Goal: Transaction & Acquisition: Purchase product/service

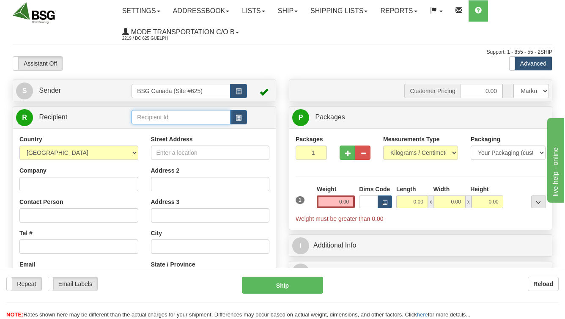
click at [213, 115] on input "text" at bounding box center [181, 117] width 99 height 14
click at [208, 133] on div "RED BARN BREWING CO INC" at bounding box center [179, 131] width 91 height 9
type input "RED BARN BREWING CO INC"
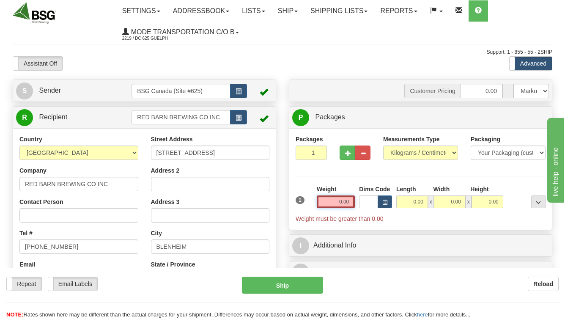
drag, startPoint x: 335, startPoint y: 202, endPoint x: 406, endPoint y: 206, distance: 71.2
click at [405, 205] on div "1 Weight 0.00 Dims Code 0.00" at bounding box center [421, 204] width 254 height 38
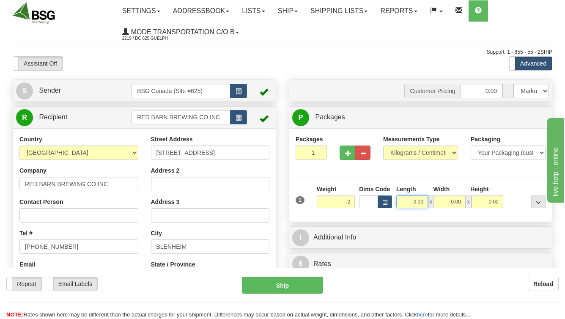
type input "2.00"
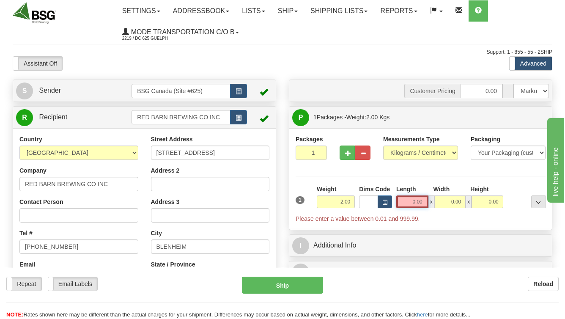
click at [422, 202] on input "0.00" at bounding box center [412, 201] width 32 height 13
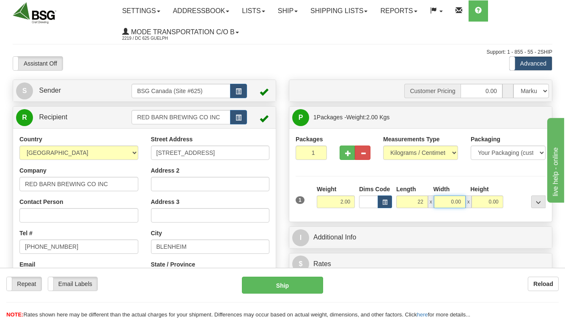
type input "22.00"
click at [459, 203] on input "0.00" at bounding box center [450, 201] width 32 height 13
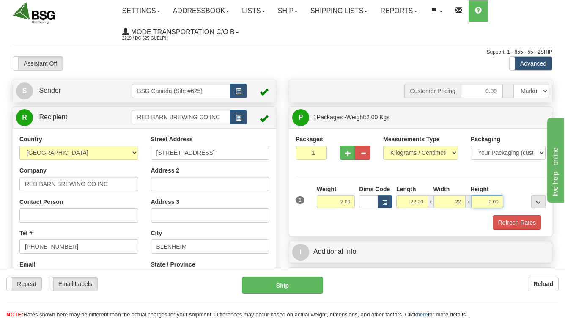
type input "22.00"
click at [487, 201] on input "0.00" at bounding box center [488, 201] width 32 height 13
type input "18.00"
click at [514, 224] on button "Refresh Rates" at bounding box center [517, 222] width 49 height 14
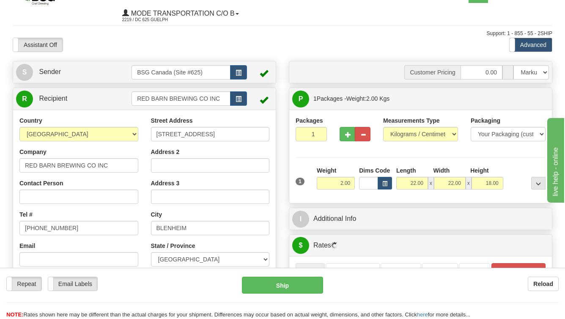
scroll to position [122, 0]
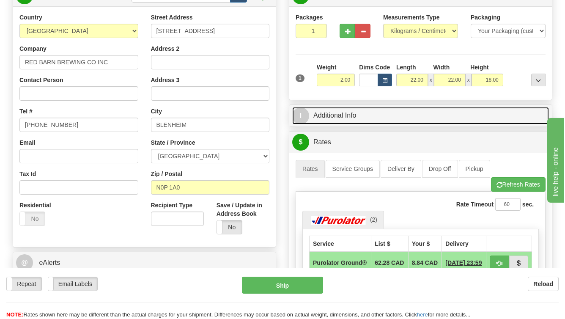
click at [325, 117] on link "I Additional Info" at bounding box center [420, 115] width 257 height 17
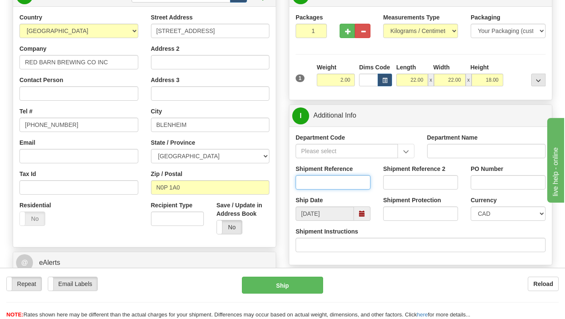
click at [325, 179] on input "Shipment Reference" at bounding box center [333, 182] width 75 height 14
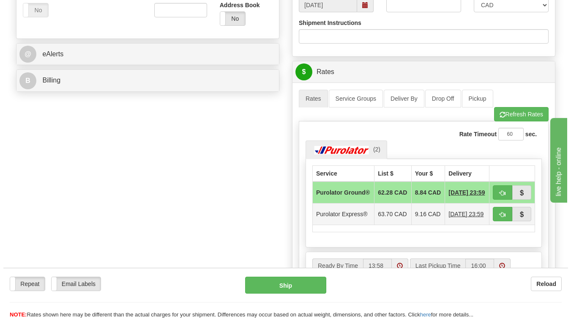
scroll to position [349, 0]
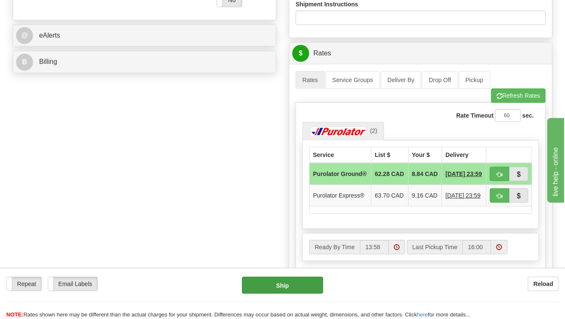
type input "SO170-147183"
click at [289, 287] on button "Ship" at bounding box center [283, 285] width 82 height 17
type input "260"
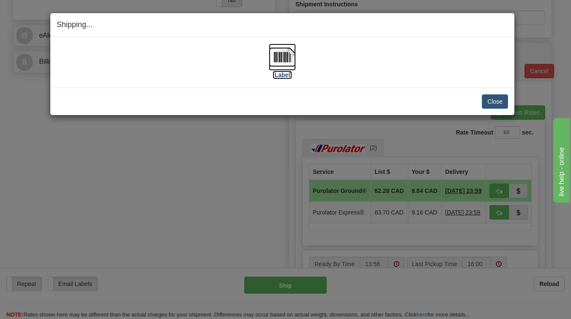
click at [286, 74] on label "[Label]" at bounding box center [282, 75] width 19 height 8
click at [495, 99] on button "Close" at bounding box center [495, 101] width 26 height 14
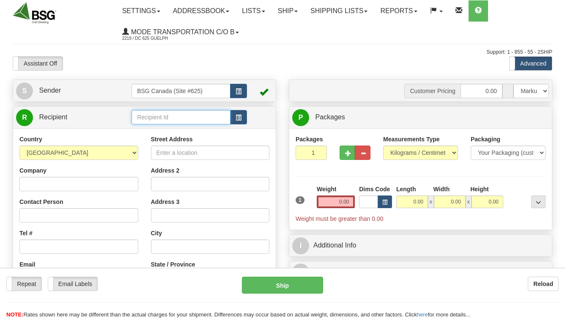
click at [159, 124] on input "text" at bounding box center [181, 117] width 99 height 14
type input ";"
drag, startPoint x: 179, startPoint y: 117, endPoint x: -29, endPoint y: 94, distance: 209.4
click at [0, 94] on html "Training Course Close Toggle navigation Settings Shipping Preferences New Sende…" at bounding box center [282, 159] width 565 height 319
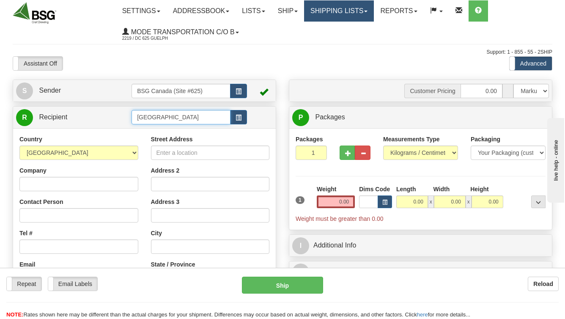
type input "[GEOGRAPHIC_DATA]"
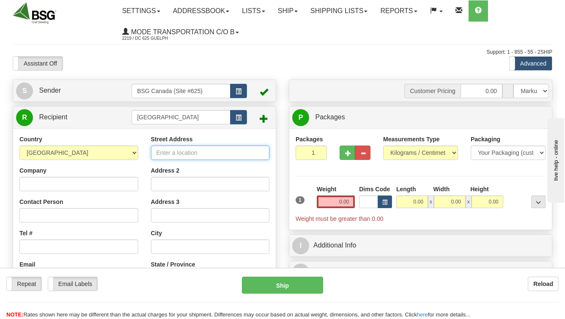
click at [198, 154] on input "Street Address" at bounding box center [210, 153] width 119 height 14
paste input "[STREET_ADDRESS]"
type input "[STREET_ADDRESS]"
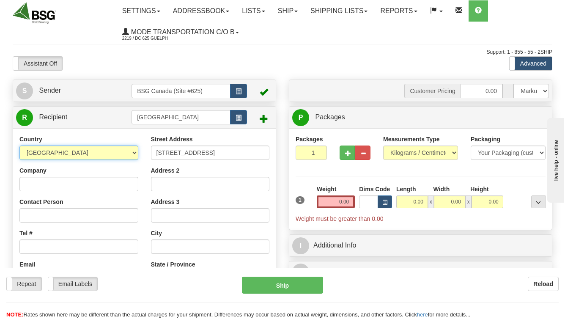
click at [96, 155] on select "[GEOGRAPHIC_DATA] [GEOGRAPHIC_DATA] [GEOGRAPHIC_DATA] [GEOGRAPHIC_DATA] [US_STA…" at bounding box center [78, 153] width 119 height 14
select select "CA"
click at [19, 146] on select "[GEOGRAPHIC_DATA] [GEOGRAPHIC_DATA] [GEOGRAPHIC_DATA] [GEOGRAPHIC_DATA] [US_STA…" at bounding box center [78, 153] width 119 height 14
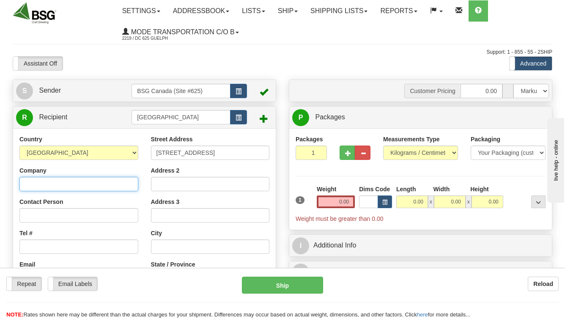
click at [91, 184] on input "Company" at bounding box center [78, 184] width 119 height 14
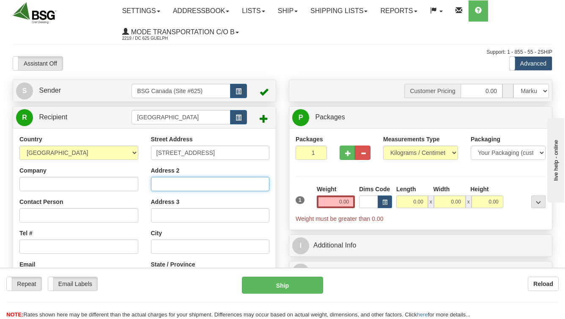
click at [196, 187] on input "Address 2" at bounding box center [210, 184] width 119 height 14
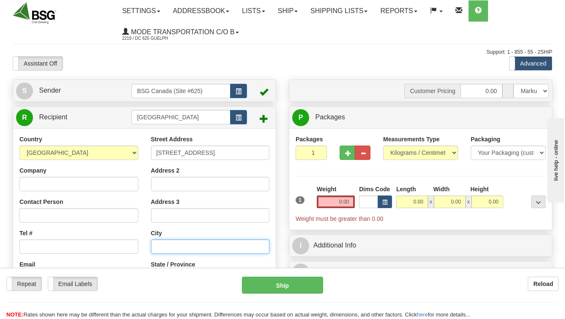
click at [178, 249] on input "text" at bounding box center [210, 246] width 119 height 14
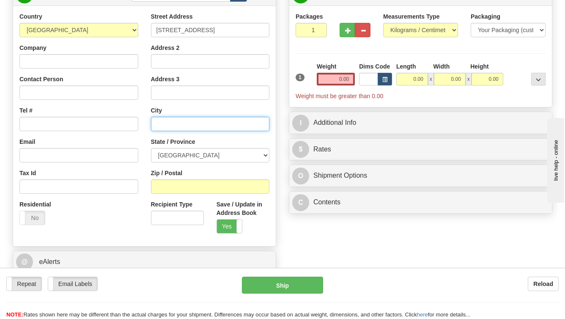
scroll to position [136, 0]
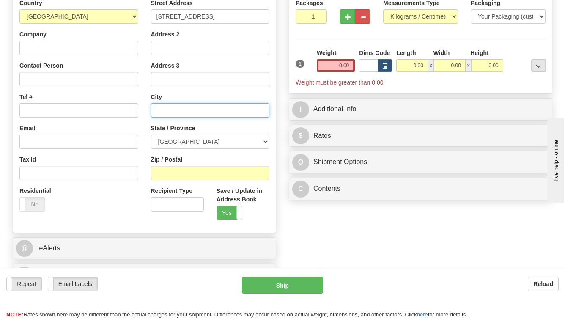
paste input "Baie Verte"
type input "Baie Verte"
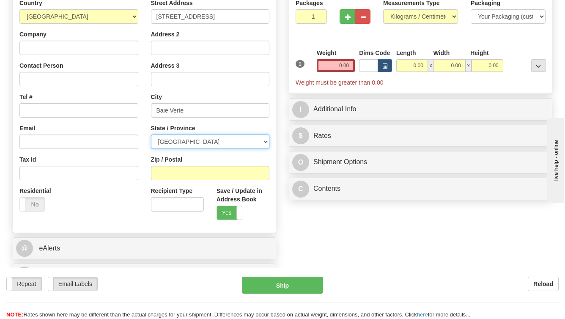
click at [183, 144] on select "[GEOGRAPHIC_DATA] [GEOGRAPHIC_DATA] [GEOGRAPHIC_DATA] [GEOGRAPHIC_DATA] [GEOGRA…" at bounding box center [210, 142] width 119 height 14
select select "NL"
click at [151, 135] on select "[GEOGRAPHIC_DATA] [GEOGRAPHIC_DATA] [GEOGRAPHIC_DATA] [GEOGRAPHIC_DATA] [GEOGRA…" at bounding box center [210, 142] width 119 height 14
click at [115, 203] on div "Residential Yes No" at bounding box center [79, 202] width 132 height 31
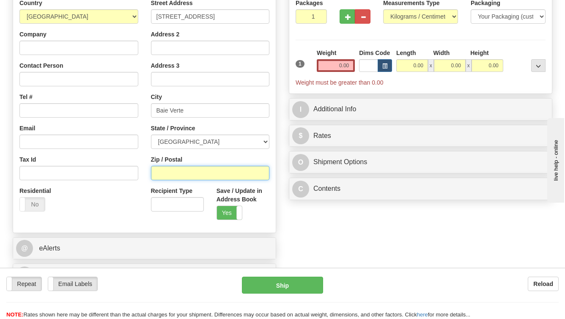
click at [165, 176] on input "Zip / Postal" at bounding box center [210, 173] width 119 height 14
paste input "A0K 1B0"
type input "A0K 1B0"
click at [98, 210] on div "Residential Yes No" at bounding box center [79, 202] width 132 height 31
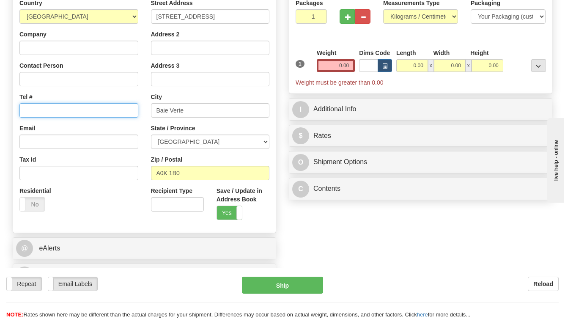
click at [27, 116] on input "Tel #" at bounding box center [78, 110] width 119 height 14
paste input "[PHONE_NUMBER]"
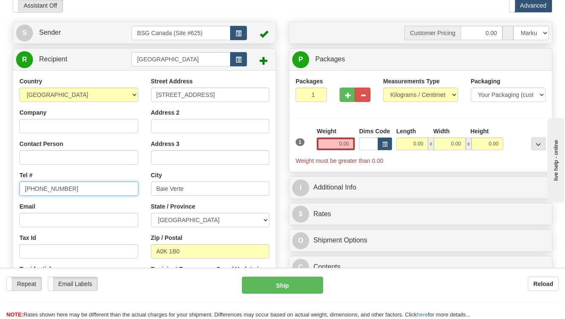
type input "[PHONE_NUMBER]"
click at [341, 143] on input "0.00" at bounding box center [336, 143] width 38 height 13
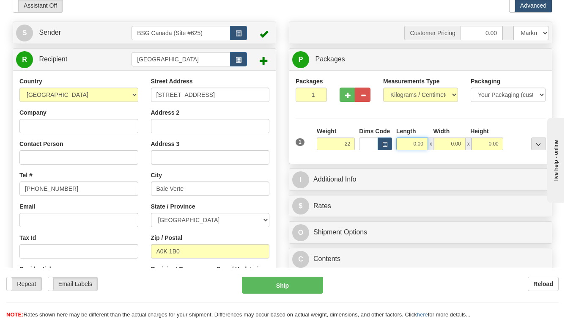
type input "22.00"
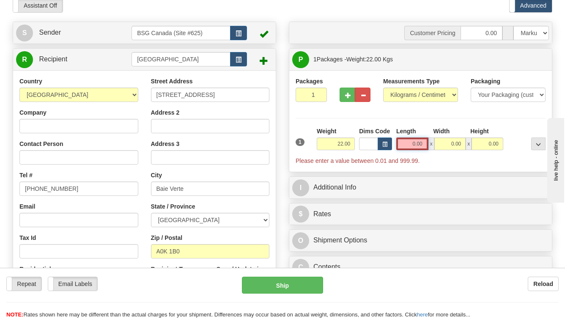
click at [419, 146] on input "0.00" at bounding box center [412, 143] width 32 height 13
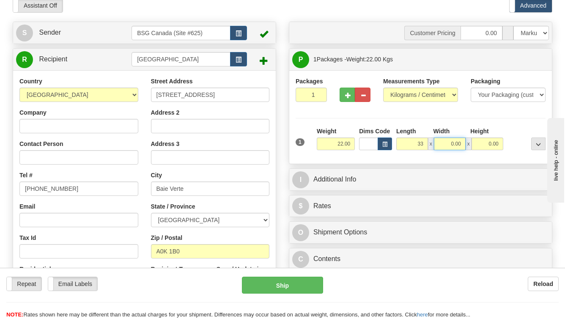
type input "33.00"
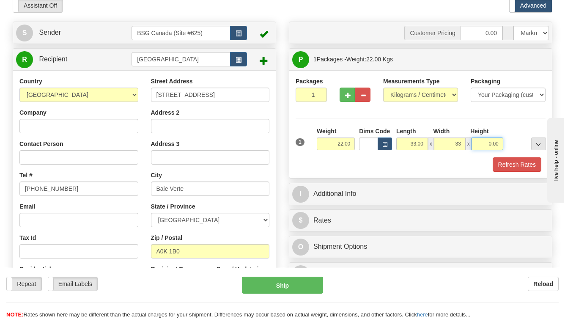
type input "33.00"
click at [307, 166] on div "Refresh Rates" at bounding box center [421, 164] width 254 height 14
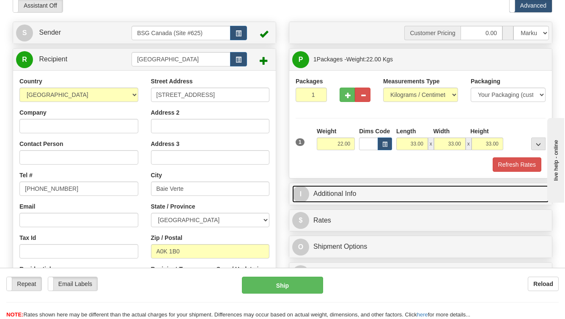
click at [329, 203] on link "I Additional Info" at bounding box center [420, 193] width 257 height 17
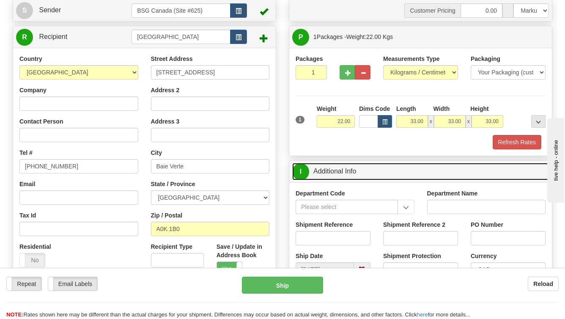
scroll to position [113, 0]
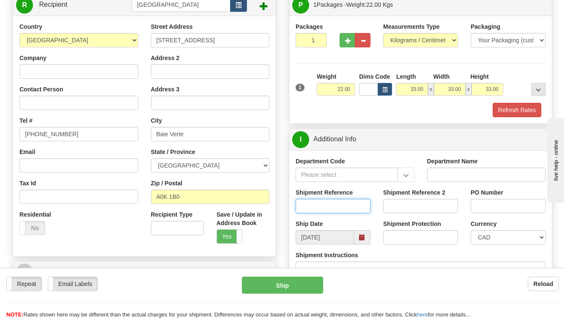
click at [336, 208] on input "Shipment Reference" at bounding box center [333, 206] width 75 height 14
type input "SO170-147059"
click at [283, 160] on div "Customer Pricing 0.00 Markup % Discount % Flat Amount Per Pound Flat Amount Mar…" at bounding box center [421, 170] width 276 height 406
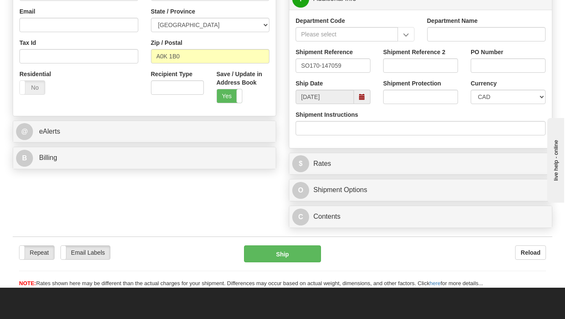
scroll to position [256, 0]
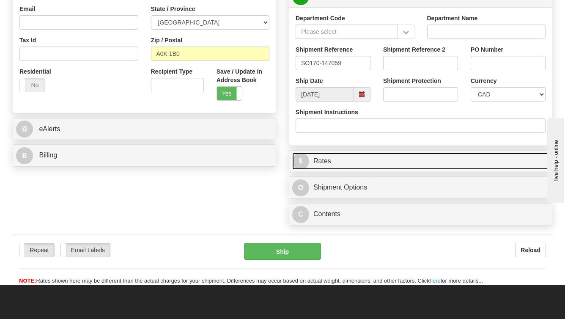
click at [324, 159] on link "$ Rates" at bounding box center [420, 161] width 257 height 17
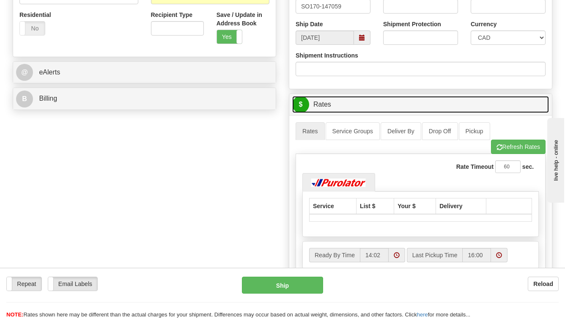
scroll to position [411, 0]
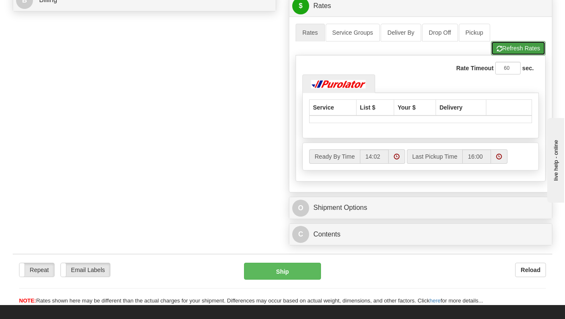
click at [530, 51] on button "Refresh Rates" at bounding box center [518, 48] width 55 height 14
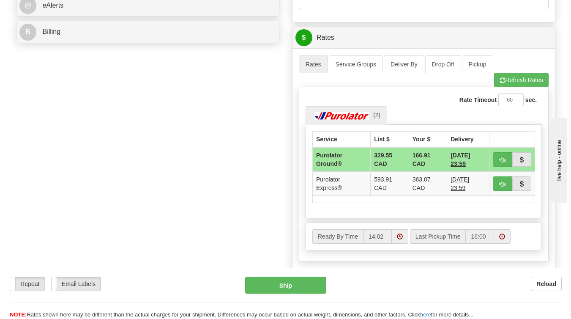
scroll to position [380, 0]
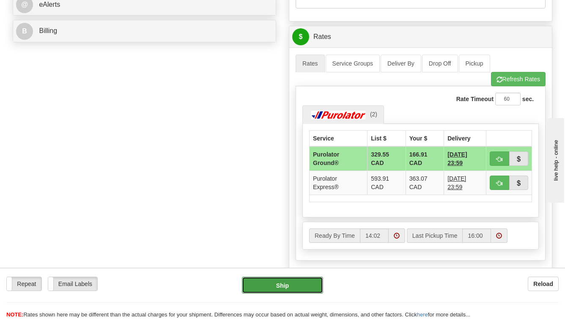
click at [279, 280] on button "Ship" at bounding box center [283, 285] width 82 height 17
type input "260"
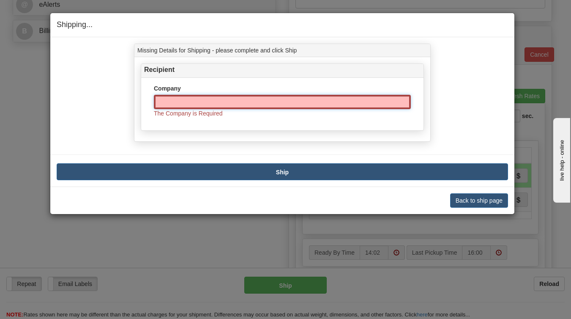
click at [215, 103] on input "Company" at bounding box center [282, 102] width 257 height 14
type input "[GEOGRAPHIC_DATA]"
click at [288, 172] on button "Ship" at bounding box center [283, 171] width 452 height 17
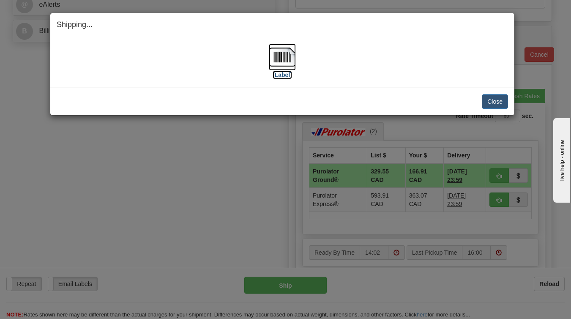
click at [286, 77] on label "[Label]" at bounding box center [282, 75] width 19 height 8
